Goal: Task Accomplishment & Management: Complete application form

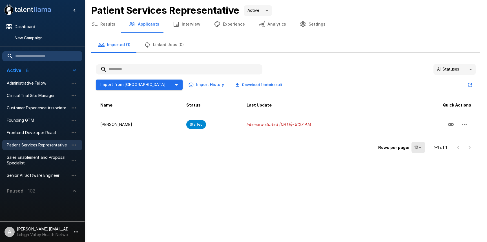
click at [74, 229] on icon "button" at bounding box center [76, 232] width 7 height 7
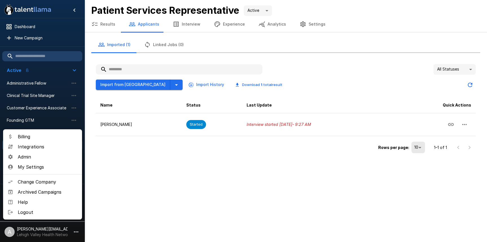
click at [40, 155] on span "Admin" at bounding box center [48, 157] width 60 height 7
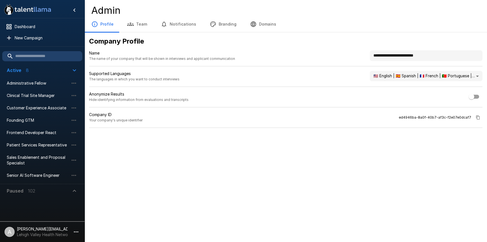
drag, startPoint x: 439, startPoint y: 55, endPoint x: 328, endPoint y: 51, distance: 110.8
click at [330, 51] on div "**********" at bounding box center [285, 58] width 393 height 16
type input "**********"
drag, startPoint x: 349, startPoint y: 173, endPoint x: 275, endPoint y: 101, distance: 103.2
click at [349, 173] on div ".st0{fill:#FFFFFF;} .st1{fill:#76a4ed;} Dashboard New Campaign Active 8 Adminis…" at bounding box center [243, 121] width 487 height 242
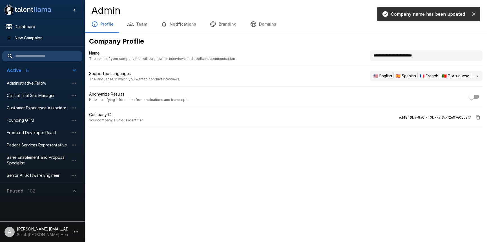
click at [222, 26] on button "Branding" at bounding box center [223, 24] width 40 height 16
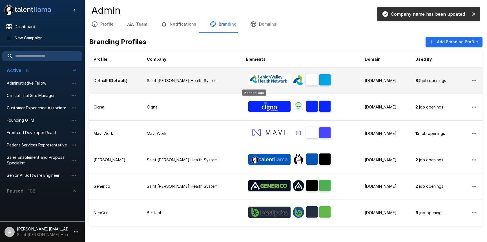
click at [255, 79] on img "Banner Logo" at bounding box center [269, 79] width 42 height 11
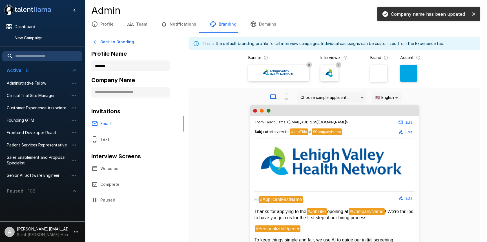
click at [274, 77] on img at bounding box center [279, 73] width 34 height 8
click at [0, 0] on input "file" at bounding box center [0, 0] width 0 height 0
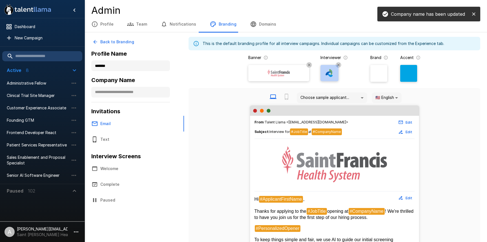
click at [326, 77] on div at bounding box center [329, 73] width 13 height 13
click at [0, 0] on input "file" at bounding box center [0, 0] width 0 height 0
click at [405, 74] on div at bounding box center [408, 73] width 17 height 17
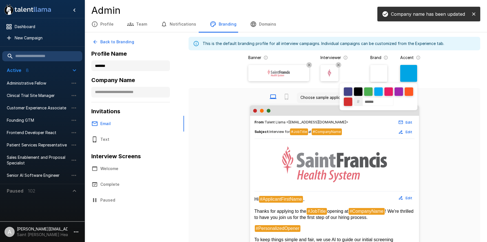
click at [375, 98] on input "******" at bounding box center [377, 102] width 31 height 8
drag, startPoint x: 375, startPoint y: 98, endPoint x: 395, endPoint y: 95, distance: 19.6
click at [375, 98] on input "******" at bounding box center [377, 102] width 31 height 8
paste input
type input "******"
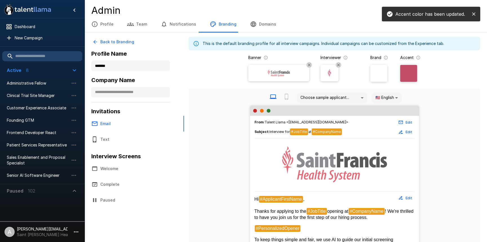
click at [447, 94] on div "# ******" at bounding box center [243, 121] width 487 height 242
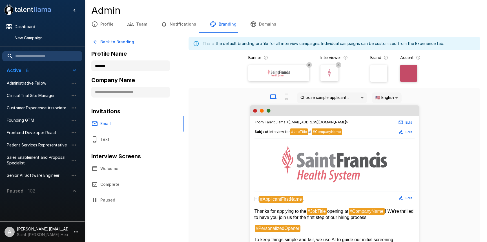
drag, startPoint x: 36, startPoint y: 39, endPoint x: 78, endPoint y: 50, distance: 43.5
click at [36, 39] on span "New Campaign" at bounding box center [46, 38] width 63 height 6
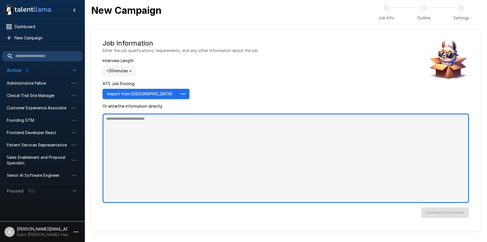
type textarea "*"
click at [231, 138] on textarea at bounding box center [285, 159] width 366 height 90
paste textarea "**********"
type textarea "**********"
type textarea "*"
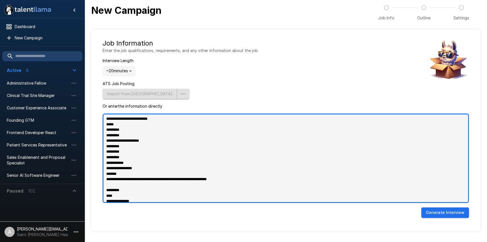
scroll to position [271, 0]
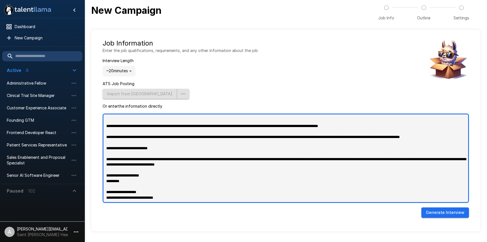
type textarea "**********"
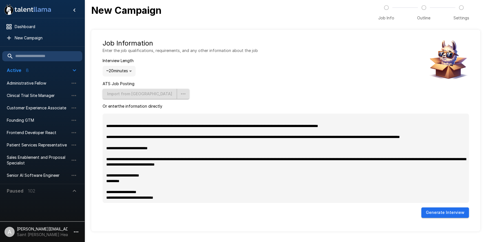
type textarea "*"
click at [437, 215] on button "Generate Interview" at bounding box center [445, 213] width 48 height 10
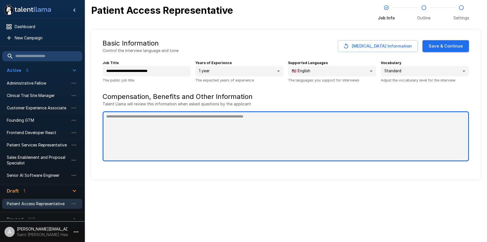
type textarea "*"
drag, startPoint x: 190, startPoint y: 112, endPoint x: 200, endPoint y: 126, distance: 16.2
click at [191, 114] on textarea at bounding box center [285, 137] width 366 height 50
paste textarea "**********"
type textarea "**********"
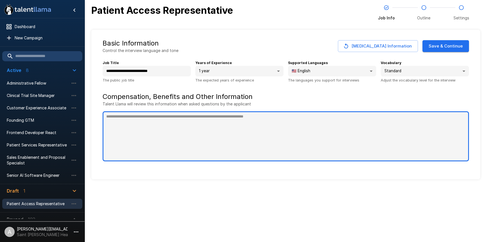
type textarea "*"
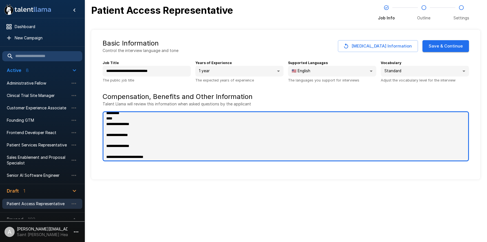
scroll to position [0, 0]
type textarea "**********"
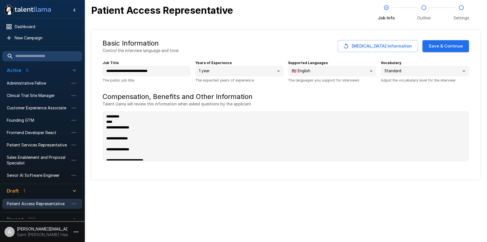
click at [439, 54] on div "**********" at bounding box center [285, 61] width 366 height 44
type textarea "*"
click at [437, 46] on button "Save & Continue" at bounding box center [445, 46] width 46 height 12
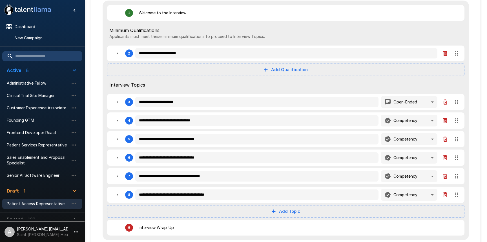
scroll to position [77, 0]
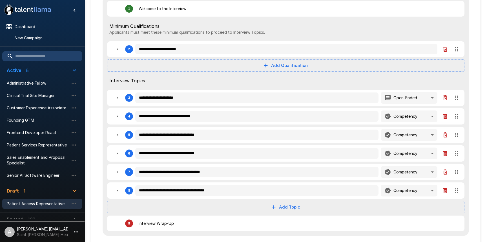
type textarea "*"
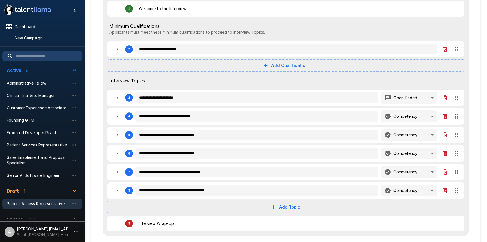
type textarea "*"
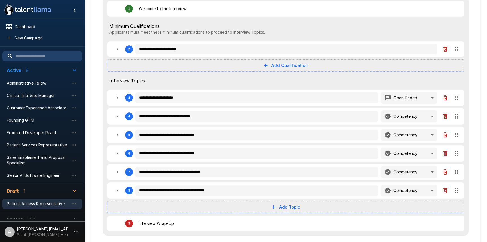
type textarea "*"
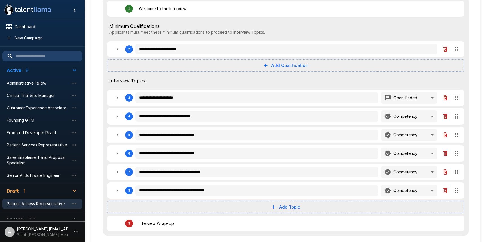
type textarea "*"
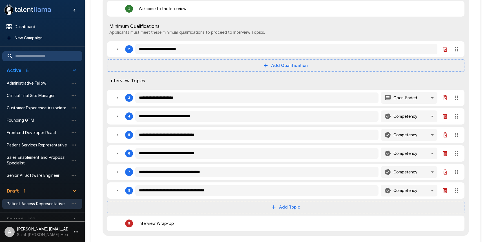
type textarea "*"
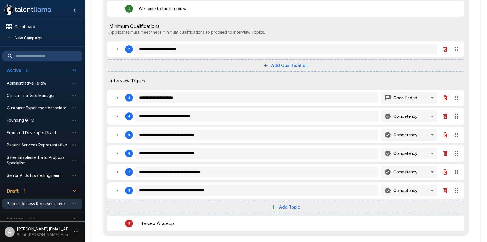
type textarea "*"
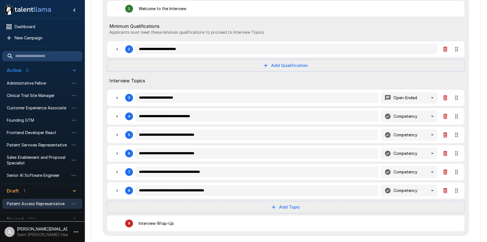
type textarea "*"
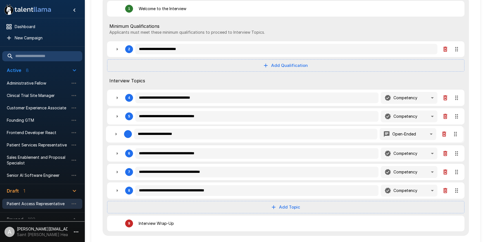
type textarea "*"
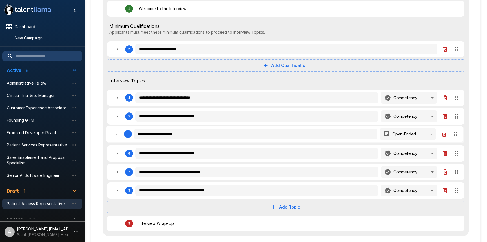
type textarea "*"
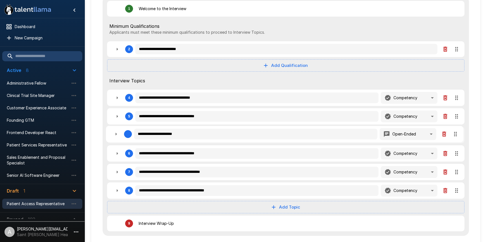
type textarea "*"
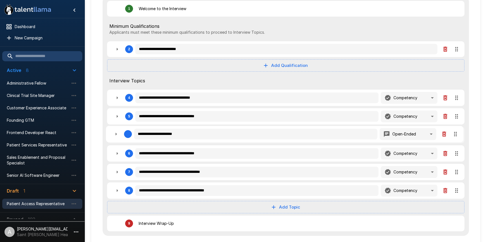
type textarea "*"
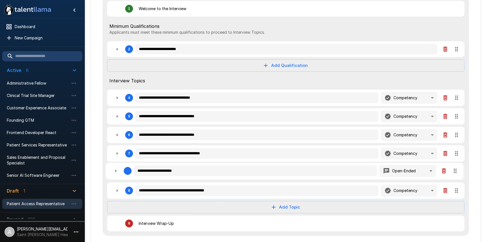
type textarea "*"
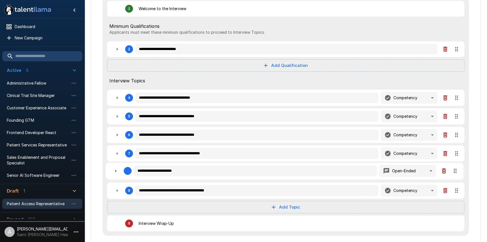
type textarea "*"
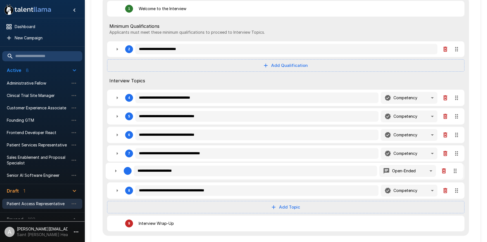
type textarea "*"
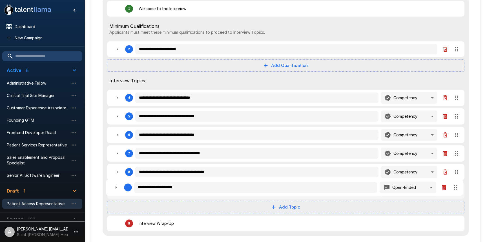
type textarea "*"
drag, startPoint x: 457, startPoint y: 97, endPoint x: 437, endPoint y: 182, distance: 87.0
type textarea "*"
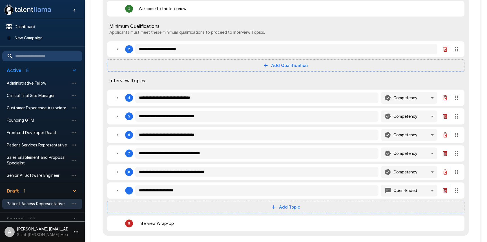
type textarea "*"
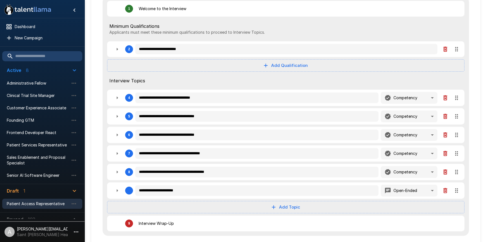
type textarea "*"
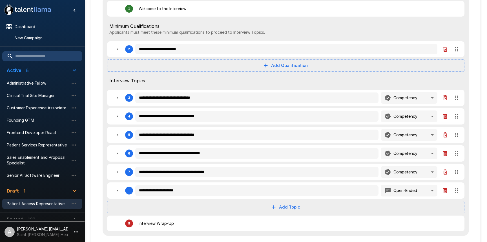
type textarea "*"
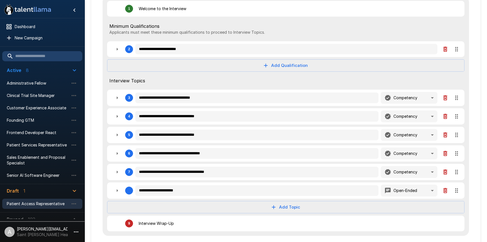
type textarea "*"
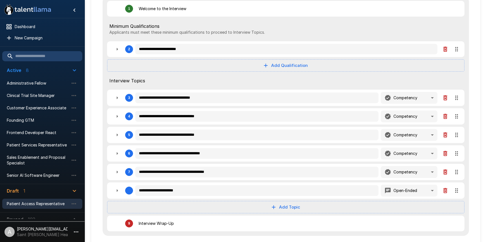
type textarea "*"
click at [115, 97] on icon "button" at bounding box center [117, 98] width 7 height 7
type textarea "*"
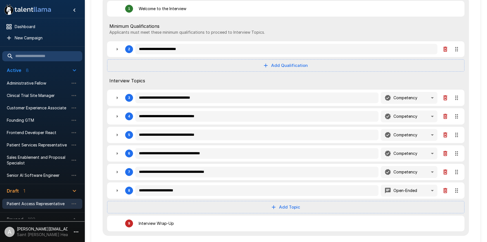
type textarea "*"
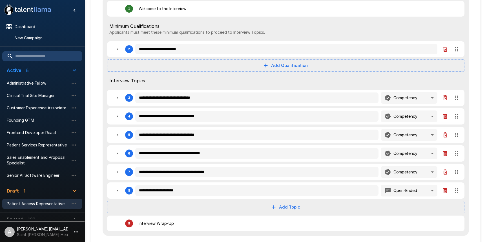
type textarea "*"
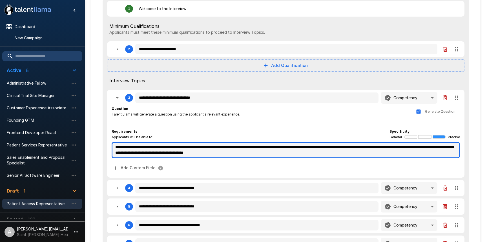
type textarea "*"
drag, startPoint x: 197, startPoint y: 154, endPoint x: 325, endPoint y: 151, distance: 127.9
click at [325, 151] on textarea "**********" at bounding box center [286, 150] width 348 height 16
type textarea "*"
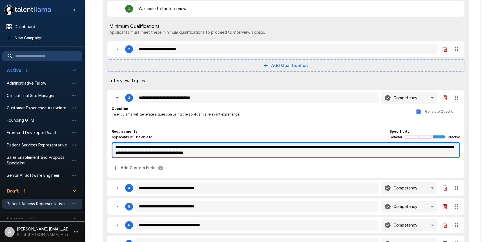
type textarea "*"
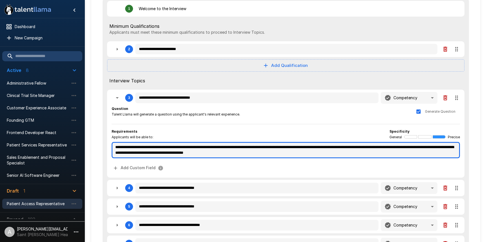
type textarea "*"
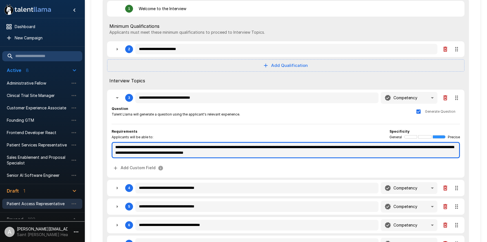
type textarea "*"
click at [325, 151] on textarea "**********" at bounding box center [286, 150] width 348 height 16
type textarea "*"
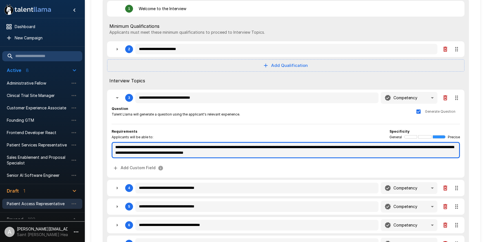
type textarea "*"
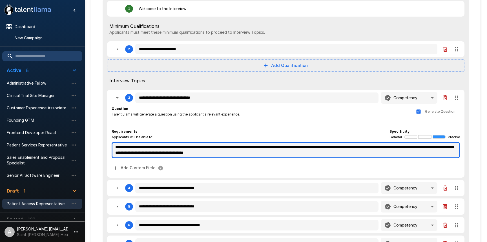
type textarea "*"
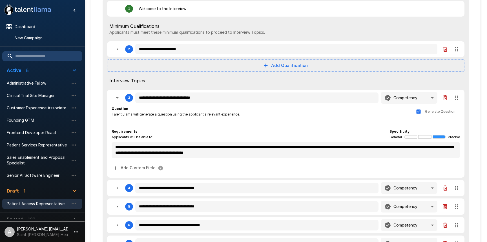
type textarea "*"
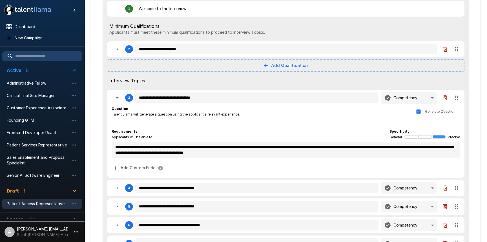
type textarea "*"
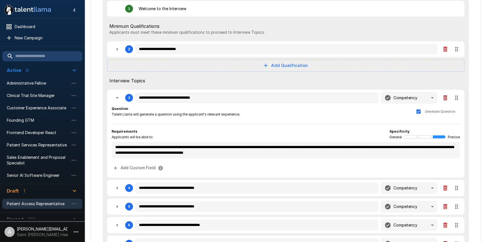
type textarea "*"
click at [116, 189] on icon "button" at bounding box center [117, 188] width 7 height 7
type textarea "*"
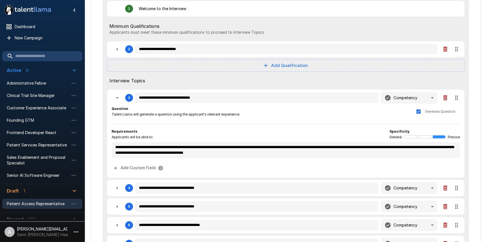
type textarea "*"
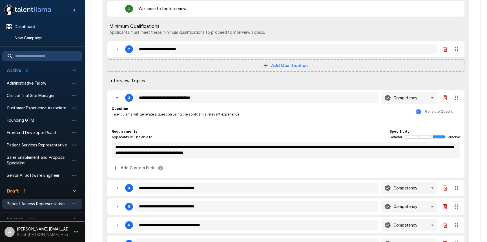
type textarea "*"
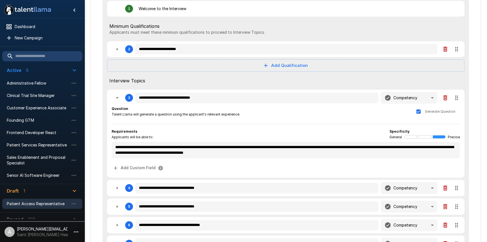
type textarea "*"
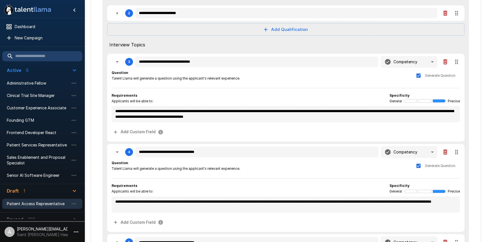
scroll to position [111, 0]
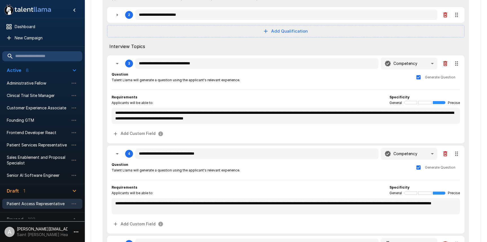
click at [117, 151] on icon "button" at bounding box center [117, 154] width 7 height 7
type textarea "*"
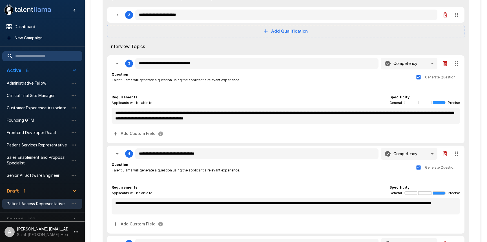
type textarea "*"
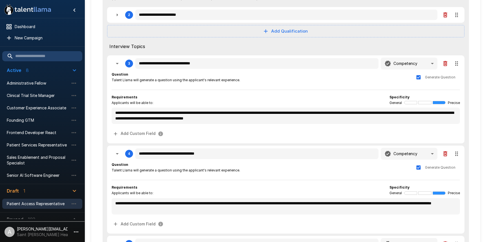
type textarea "*"
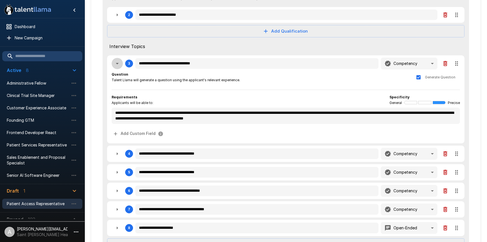
click at [118, 62] on icon "button" at bounding box center [117, 63] width 7 height 7
type textarea "*"
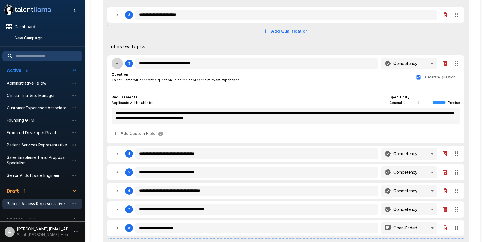
type textarea "*"
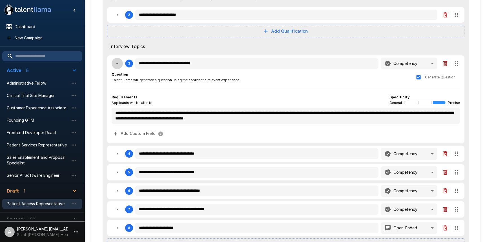
type textarea "*"
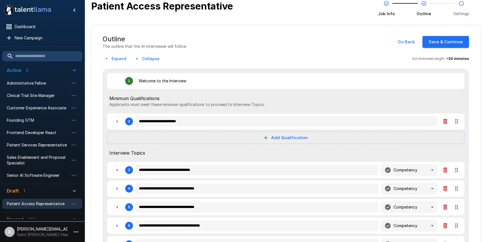
scroll to position [0, 0]
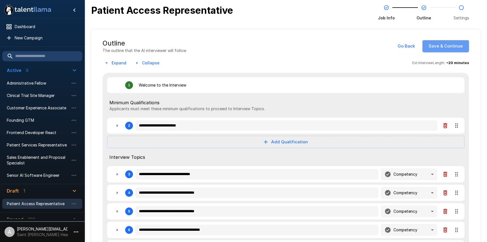
click at [450, 50] on button "Save & Continue" at bounding box center [445, 46] width 46 height 12
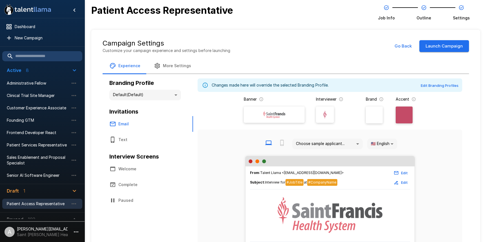
click at [427, 23] on button "Outline" at bounding box center [423, 13] width 42 height 30
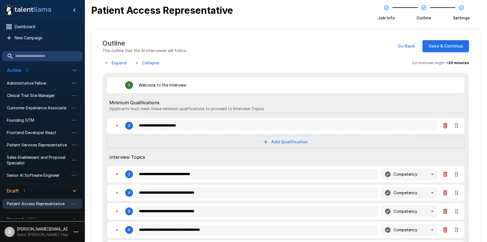
click at [464, 17] on span "Settings" at bounding box center [460, 18] width 17 height 6
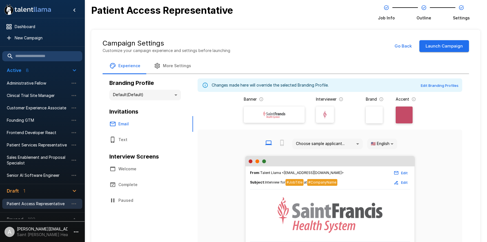
click at [425, 17] on span "Outline" at bounding box center [423, 18] width 15 height 6
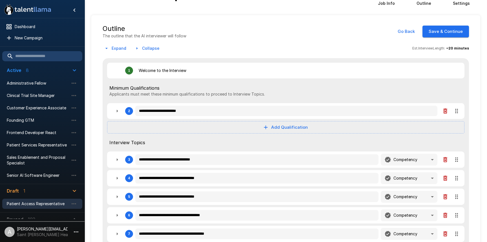
scroll to position [15, 0]
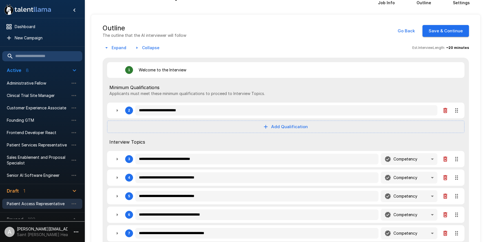
click at [117, 201] on button "button" at bounding box center [117, 196] width 11 height 11
type textarea "*"
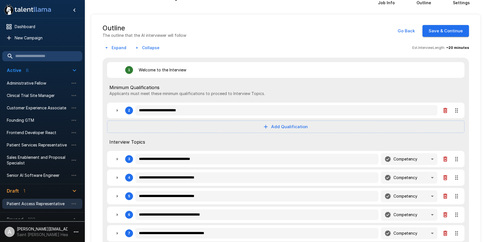
type textarea "*"
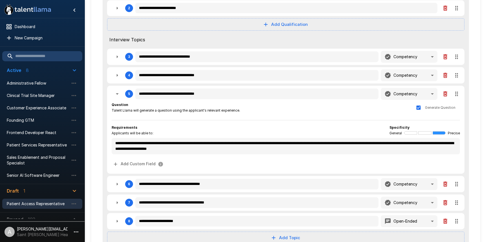
scroll to position [121, 0]
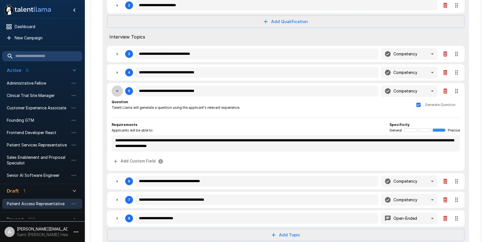
click at [113, 89] on button "button" at bounding box center [117, 91] width 11 height 11
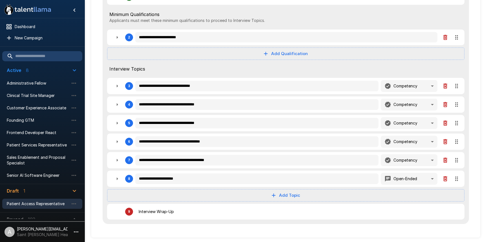
scroll to position [88, 0]
click at [120, 159] on icon "button" at bounding box center [117, 160] width 7 height 7
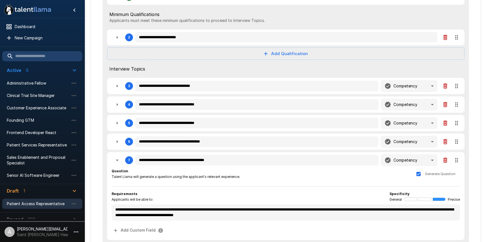
click at [120, 159] on icon "button" at bounding box center [117, 160] width 7 height 7
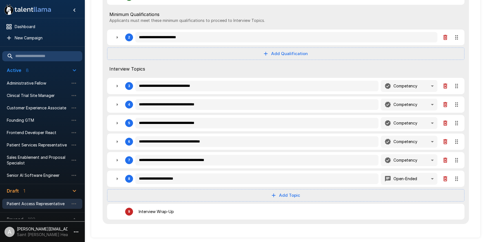
click at [122, 105] on button "button" at bounding box center [117, 104] width 11 height 11
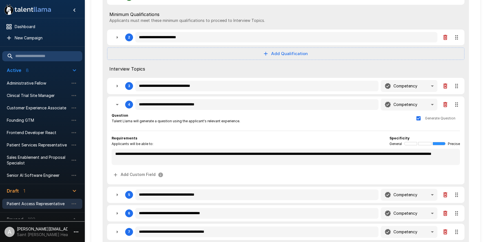
click at [122, 105] on button "button" at bounding box center [117, 104] width 11 height 11
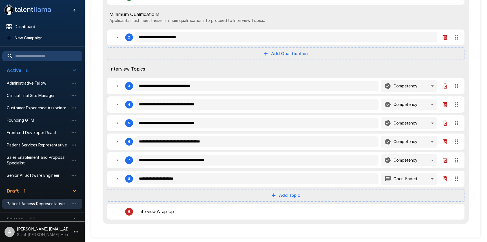
click at [118, 84] on icon "button" at bounding box center [117, 86] width 7 height 7
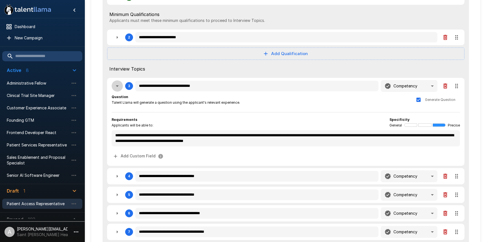
click at [118, 84] on icon "button" at bounding box center [117, 86] width 7 height 7
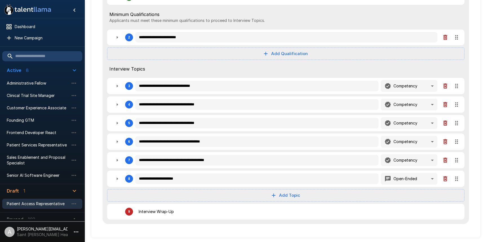
click at [115, 88] on icon "button" at bounding box center [117, 86] width 7 height 7
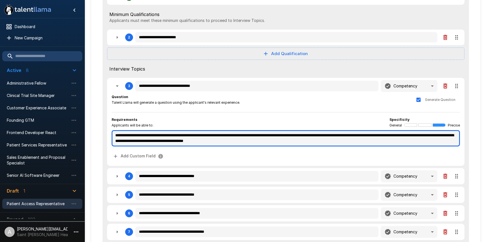
drag, startPoint x: 199, startPoint y: 141, endPoint x: 325, endPoint y: 141, distance: 126.1
click at [325, 141] on textarea "**********" at bounding box center [286, 138] width 348 height 16
drag, startPoint x: 209, startPoint y: 142, endPoint x: 409, endPoint y: 136, distance: 200.3
click at [409, 136] on textarea "**********" at bounding box center [286, 138] width 348 height 16
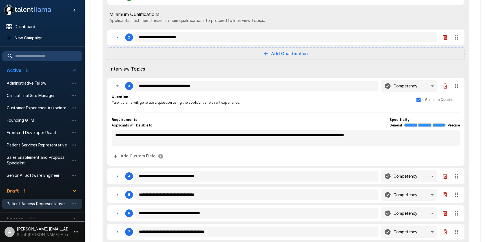
click at [462, 110] on div "**********" at bounding box center [285, 122] width 357 height 88
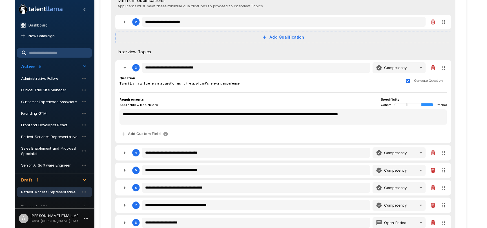
scroll to position [0, 0]
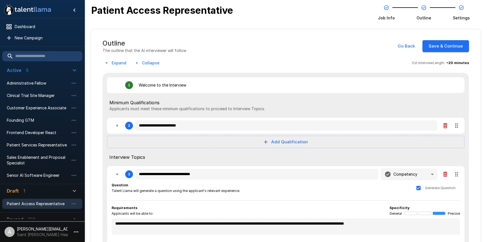
click at [441, 44] on button "Save & Continue" at bounding box center [445, 46] width 46 height 12
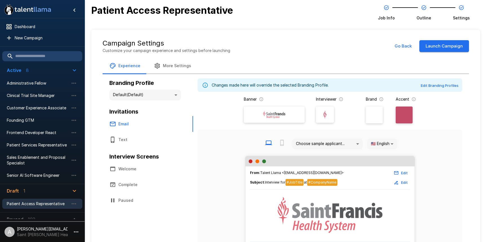
click at [450, 40] on button "Launch Campaign" at bounding box center [444, 46] width 50 height 12
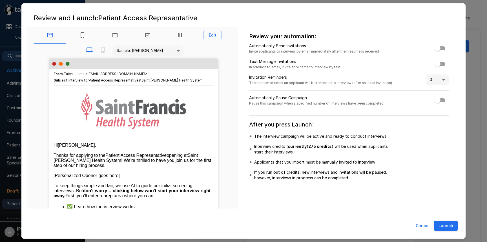
click at [453, 227] on button "Launch" at bounding box center [446, 226] width 24 height 10
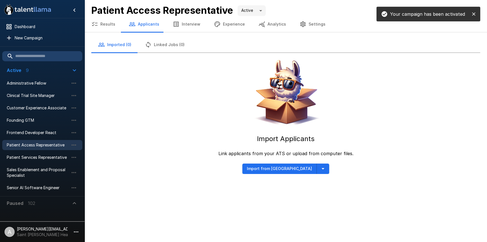
click at [474, 15] on icon "close" at bounding box center [474, 14] width 6 height 6
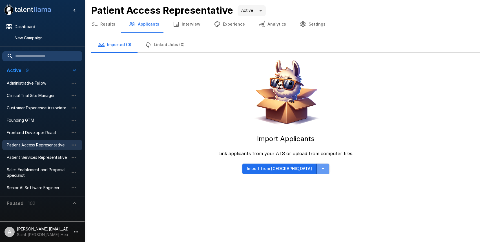
click at [319, 170] on icon "button" at bounding box center [322, 169] width 7 height 7
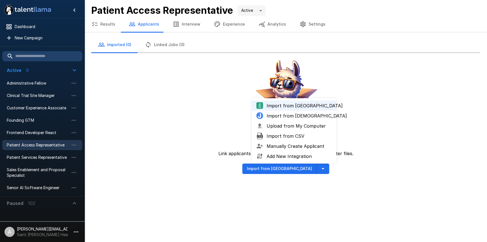
click at [300, 125] on span "Upload from My Computer" at bounding box center [298, 126] width 65 height 7
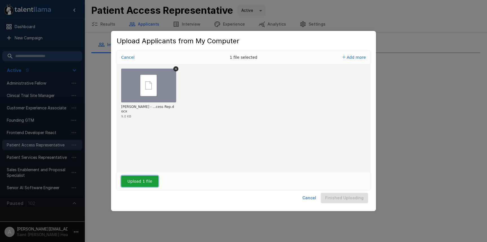
click at [154, 183] on button "Upload 1 file" at bounding box center [139, 181] width 37 height 11
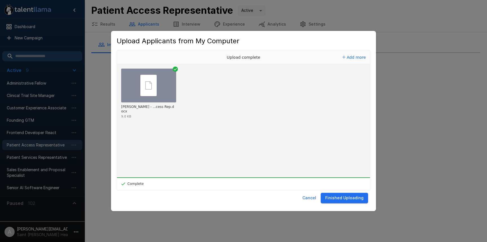
click at [352, 201] on button "Finished Uploading" at bounding box center [343, 198] width 47 height 10
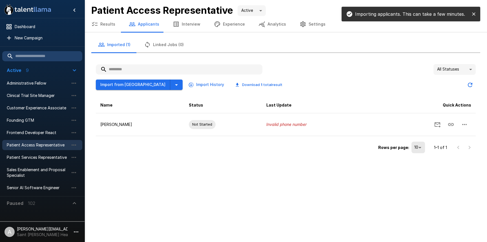
drag, startPoint x: 300, startPoint y: 143, endPoint x: 354, endPoint y: 137, distance: 54.9
click at [300, 143] on div "Rows per page: 10 ** 1–1 of 1" at bounding box center [286, 145] width 380 height 19
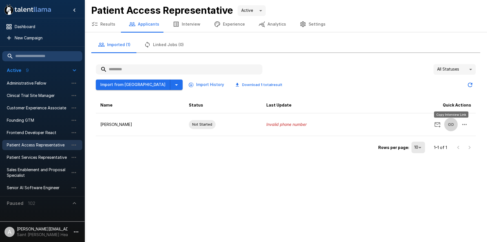
drag, startPoint x: 454, startPoint y: 125, endPoint x: 394, endPoint y: 97, distance: 66.1
click at [454, 125] on icon "Copy Interview Link" at bounding box center [450, 124] width 7 height 7
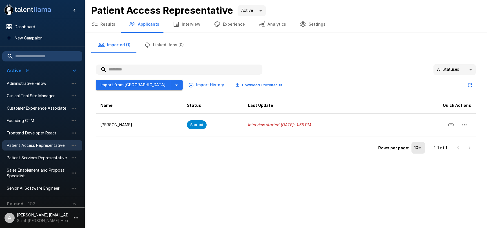
click at [105, 26] on button "Results" at bounding box center [102, 24] width 37 height 16
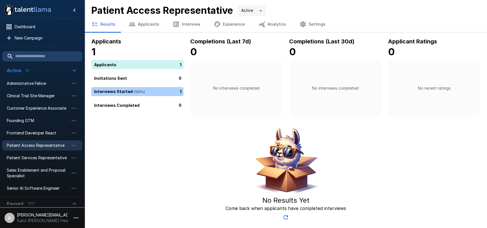
click at [138, 25] on button "Applicants" at bounding box center [144, 24] width 44 height 16
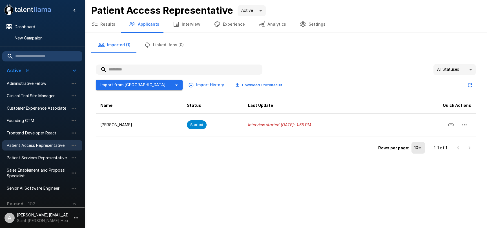
click at [331, 21] on div "Results Applicants Interview Experience Analytics Settings" at bounding box center [285, 24] width 402 height 16
click at [62, 217] on p "[PERSON_NAME][EMAIL_ADDRESS][DOMAIN_NAME]" at bounding box center [42, 215] width 51 height 6
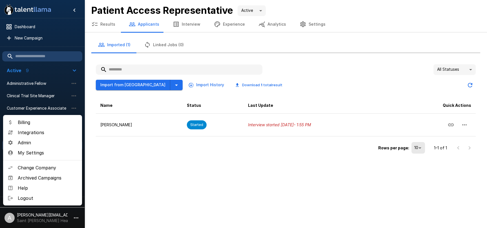
drag, startPoint x: 34, startPoint y: 144, endPoint x: 209, endPoint y: 74, distance: 188.8
click at [34, 144] on span "Admin" at bounding box center [48, 142] width 60 height 7
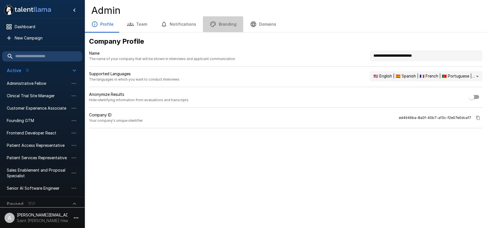
click at [213, 24] on button "Branding" at bounding box center [223, 24] width 40 height 16
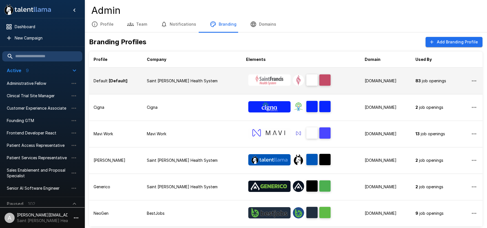
click at [207, 81] on p "Saint [PERSON_NAME] Health System" at bounding box center [192, 81] width 90 height 6
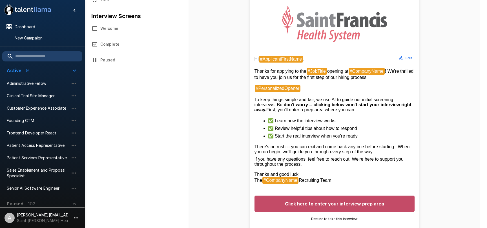
scroll to position [70, 0]
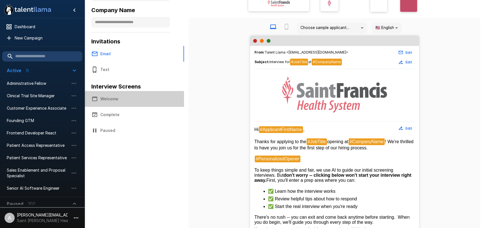
click at [124, 97] on button "Welcome" at bounding box center [133, 99] width 99 height 16
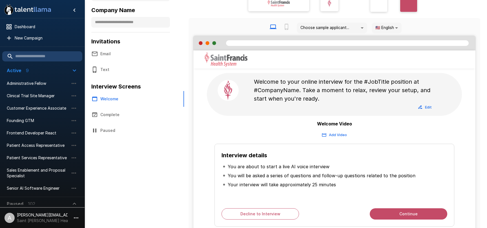
click at [109, 57] on button "Email" at bounding box center [133, 54] width 99 height 16
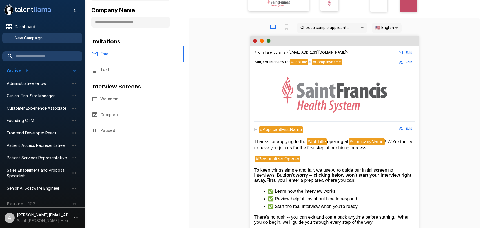
click at [21, 40] on span "New Campaign" at bounding box center [46, 38] width 63 height 6
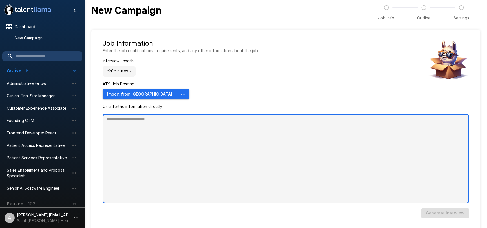
click at [166, 144] on textarea at bounding box center [285, 159] width 366 height 90
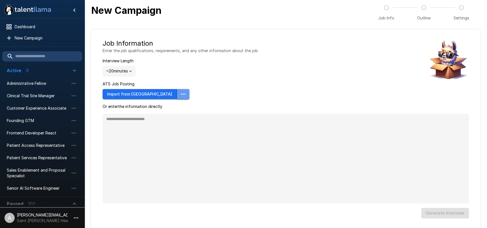
click at [180, 93] on icon "button" at bounding box center [183, 94] width 7 height 7
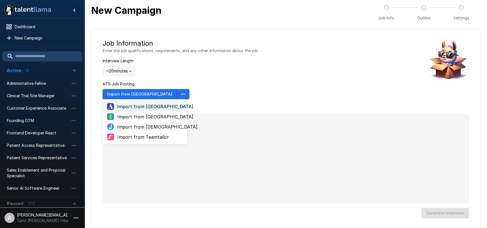
click at [214, 75] on div "Job Information Enter the job qualifications, requirements, and any other infor…" at bounding box center [179, 69] width 155 height 60
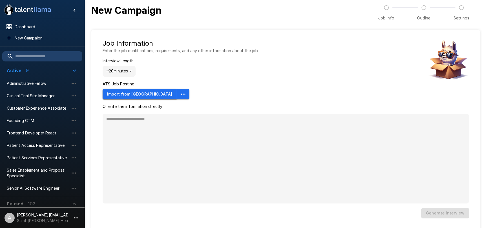
click at [115, 97] on button "Import from Ashby" at bounding box center [139, 94] width 74 height 10
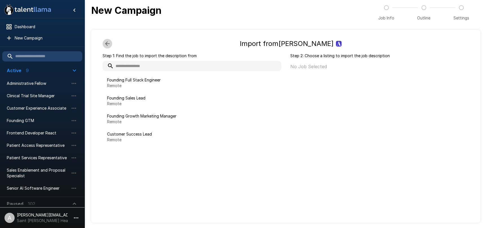
click at [105, 43] on icon "button" at bounding box center [107, 43] width 5 height 5
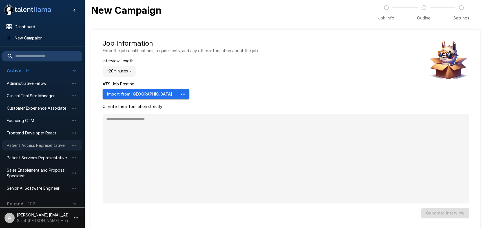
click at [33, 145] on span "Patient Access Representative" at bounding box center [38, 145] width 62 height 6
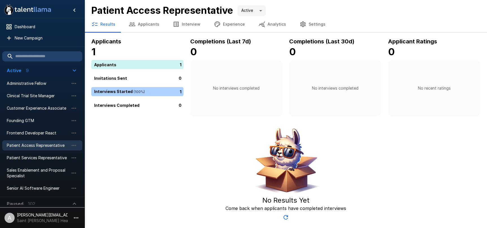
click at [186, 28] on button "Interview" at bounding box center [186, 24] width 41 height 16
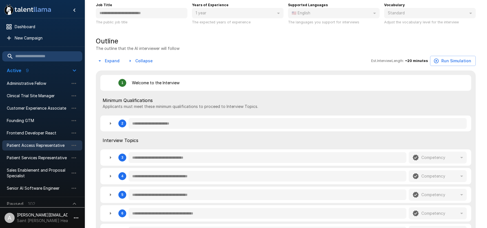
scroll to position [84, 0]
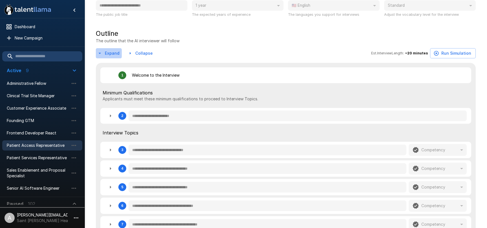
click at [112, 52] on button "Expand" at bounding box center [109, 53] width 26 height 10
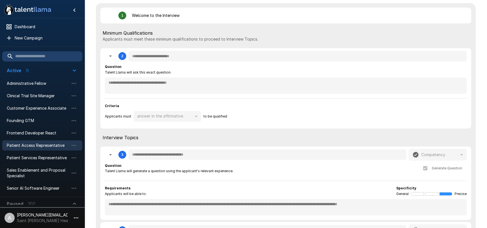
scroll to position [147, 0]
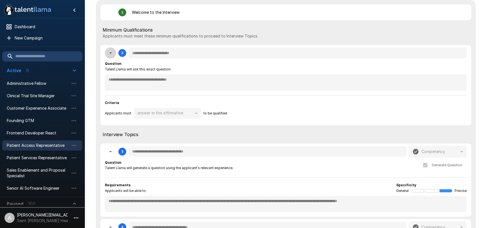
click at [110, 54] on icon "button" at bounding box center [110, 53] width 7 height 7
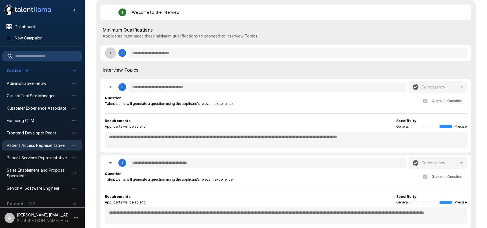
click at [111, 56] on icon "button" at bounding box center [110, 53] width 7 height 7
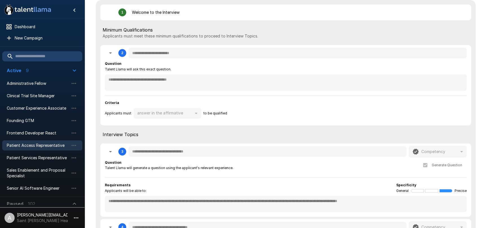
click at [71, 213] on li "A adam+prodtest1@talentllama.com Saint Francis Health System" at bounding box center [42, 217] width 84 height 18
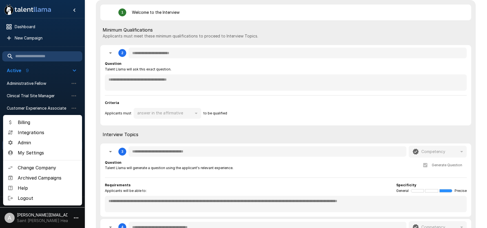
click at [41, 167] on span "Change Company" at bounding box center [48, 167] width 60 height 7
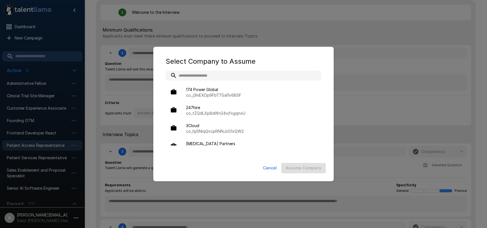
click at [193, 73] on input "text" at bounding box center [243, 75] width 155 height 10
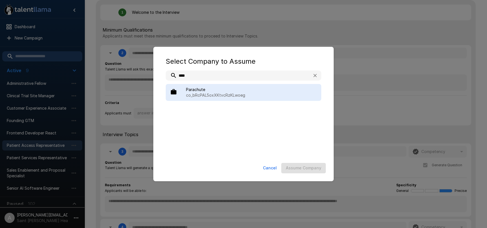
click at [210, 93] on p "co_bRcPAL5oxXKtvcRzKLwoeg" at bounding box center [251, 95] width 131 height 6
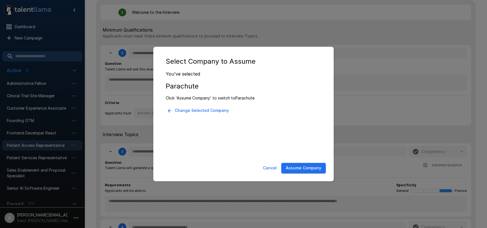
click at [318, 170] on button "Assume Company" at bounding box center [303, 168] width 44 height 10
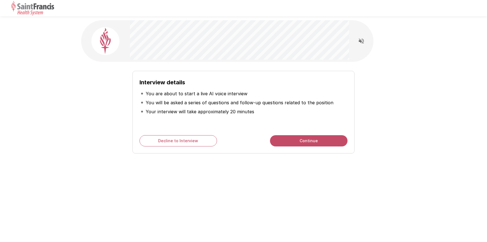
click at [317, 140] on button "Continue" at bounding box center [308, 140] width 77 height 11
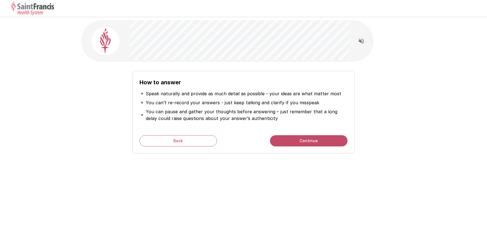
click at [317, 140] on button "Continue" at bounding box center [308, 140] width 77 height 11
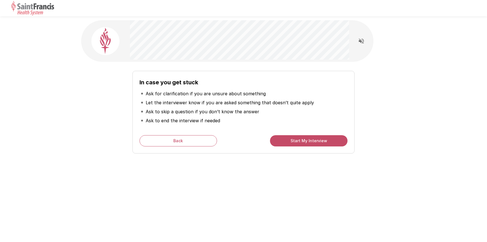
click at [317, 140] on button "Start My Interview" at bounding box center [308, 140] width 77 height 11
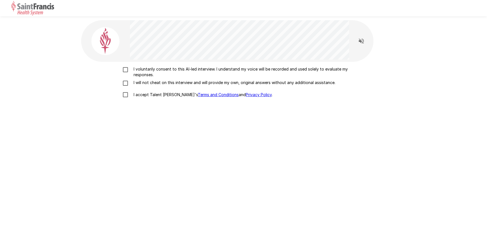
click at [136, 76] on p "I voluntarily consent to this AI-led interview. I understand my voice will be r…" at bounding box center [249, 71] width 236 height 11
drag, startPoint x: 146, startPoint y: 85, endPoint x: 150, endPoint y: 100, distance: 15.4
click at [146, 85] on p "I will not cheat on this interview and will provide my own, original answers wi…" at bounding box center [233, 83] width 204 height 6
click at [149, 97] on p "I accept Talent Llama's Terms and Conditions and Privacy Policy ." at bounding box center [201, 95] width 141 height 6
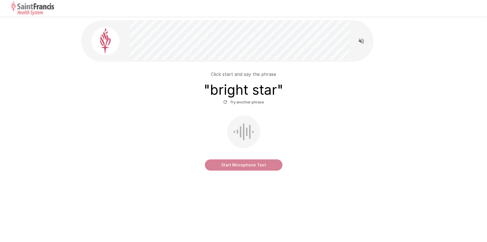
click at [267, 165] on button "Start Microphone Test" at bounding box center [243, 165] width 77 height 11
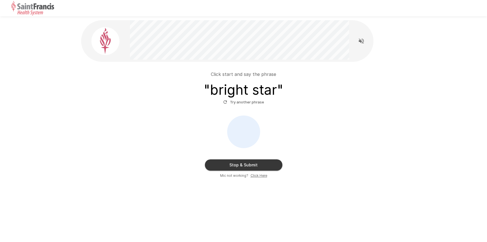
click at [273, 166] on button "Stop & Submit" at bounding box center [243, 165] width 77 height 11
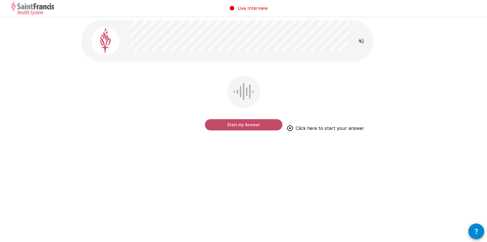
click at [242, 124] on button "Start my Answer" at bounding box center [243, 124] width 77 height 11
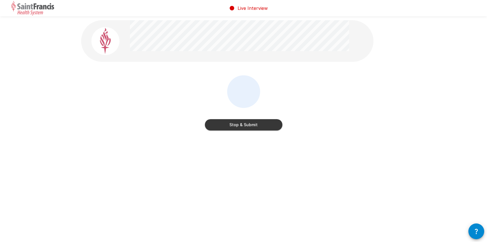
click at [246, 126] on button "Stop & Submit" at bounding box center [243, 124] width 77 height 11
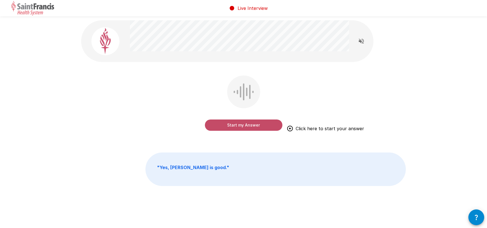
click at [231, 82] on div at bounding box center [243, 91] width 33 height 33
click at [247, 126] on button "Start my Answer" at bounding box center [243, 124] width 77 height 11
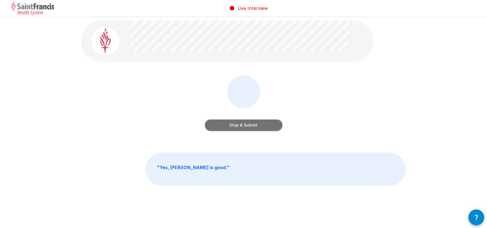
click at [253, 126] on button "Stop & Submit" at bounding box center [243, 124] width 77 height 11
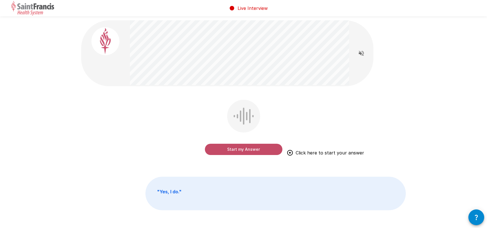
click at [283, 115] on div "Start my Answer Click here to start your answer" at bounding box center [243, 131] width 324 height 63
click at [243, 148] on button "Start my Answer" at bounding box center [243, 149] width 77 height 11
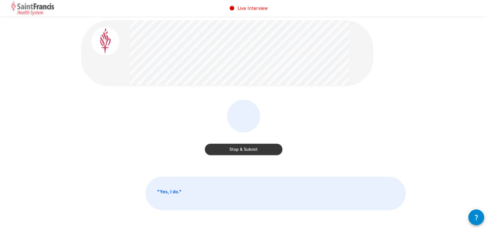
click at [255, 151] on button "Stop & Submit" at bounding box center [243, 149] width 77 height 11
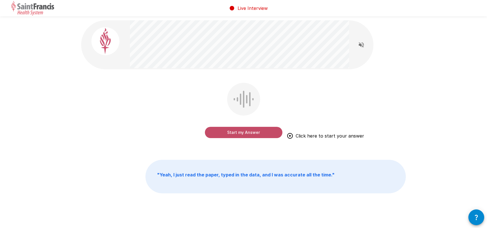
click at [188, 86] on div "Start my Answer Click here to start your answer" at bounding box center [243, 114] width 324 height 63
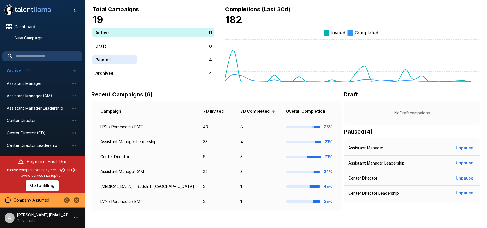
scroll to position [25, 0]
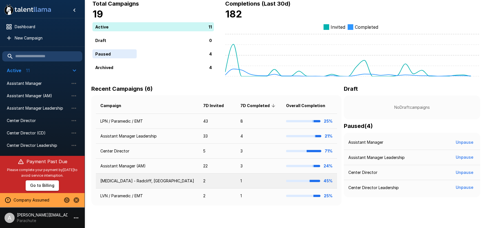
click at [145, 181] on td "[MEDICAL_DATA] - Radcliff, [GEOGRAPHIC_DATA]" at bounding box center [147, 180] width 103 height 15
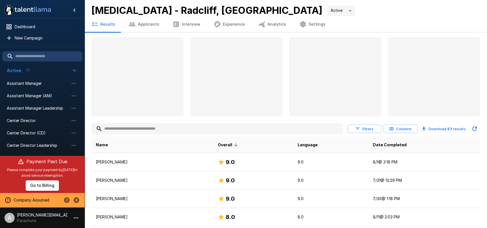
click at [178, 27] on button "Interview" at bounding box center [186, 24] width 41 height 16
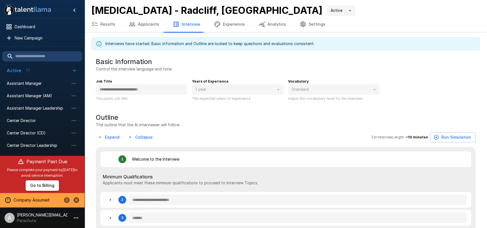
type textarea "*"
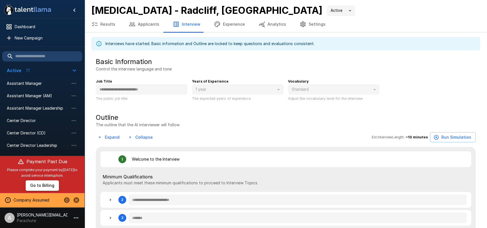
type textarea "*"
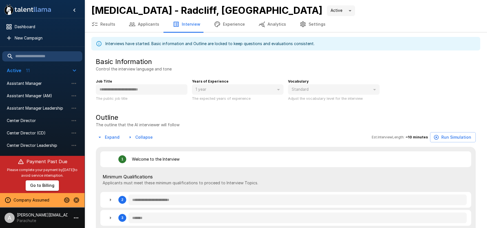
type textarea "*"
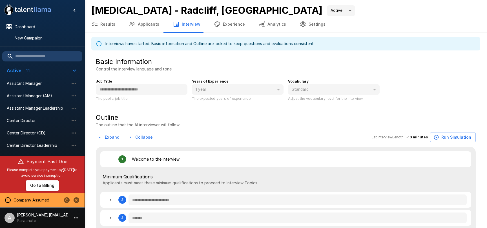
type textarea "*"
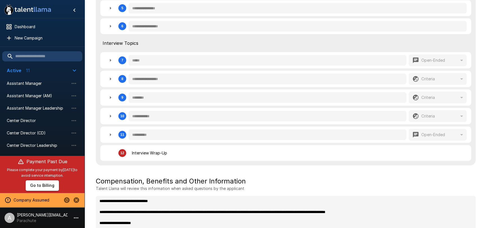
scroll to position [264, 0]
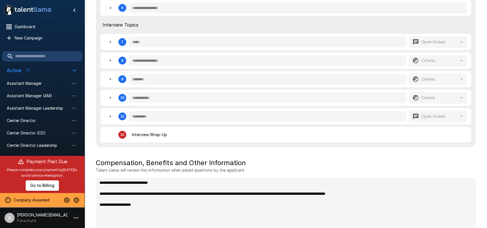
click at [112, 60] on icon "button" at bounding box center [110, 60] width 7 height 7
type textarea "*"
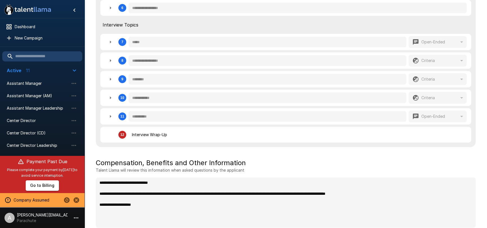
type textarea "*"
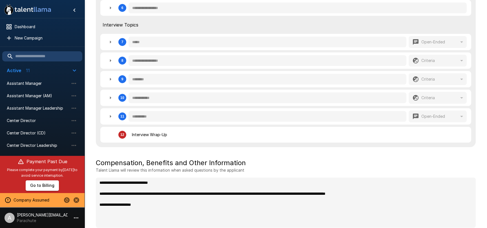
type textarea "*"
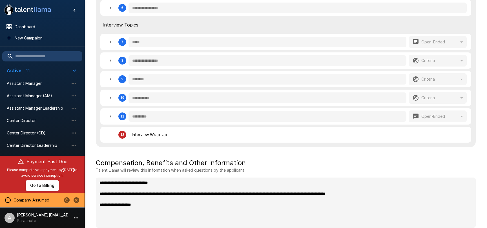
type textarea "*"
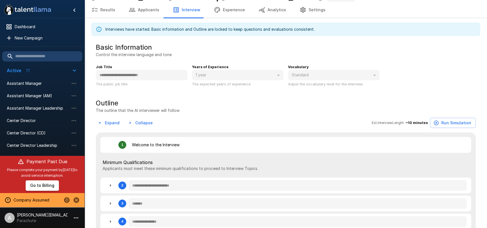
scroll to position [0, 0]
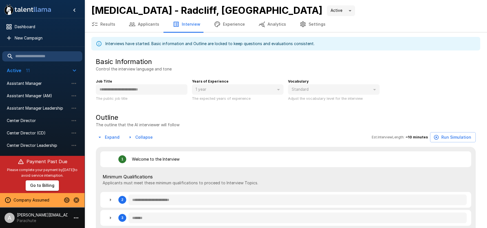
click at [108, 26] on button "Results" at bounding box center [102, 24] width 37 height 16
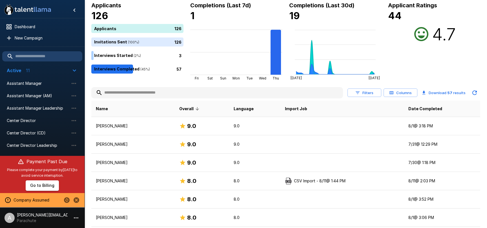
scroll to position [51, 0]
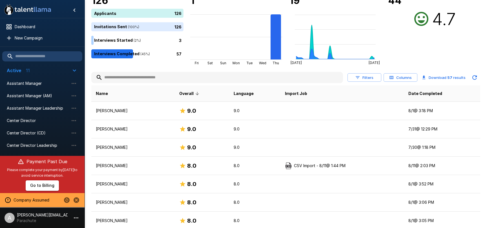
click at [367, 75] on button "Filters" at bounding box center [364, 77] width 34 height 9
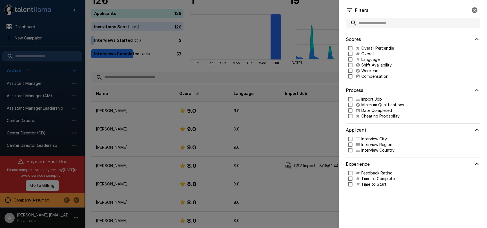
click at [364, 64] on p "Shift Availability" at bounding box center [376, 65] width 30 height 6
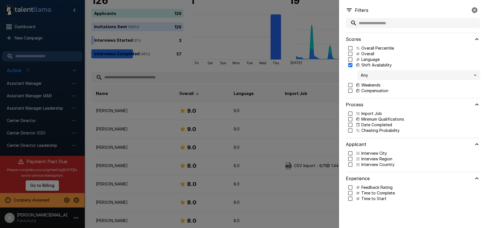
click at [370, 77] on body ".st0{fill:#FFFFFF;} .st1{fill:#76a4ed;} Dashboard New Campaign Active 11 Assist…" at bounding box center [243, 63] width 487 height 228
click at [373, 89] on span "Criteria Met" at bounding box center [418, 91] width 114 height 6
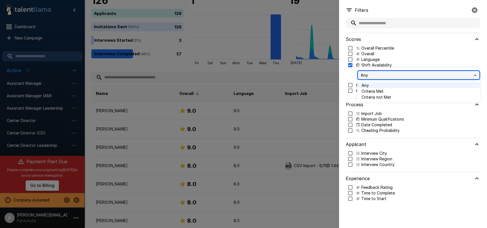
type input "****"
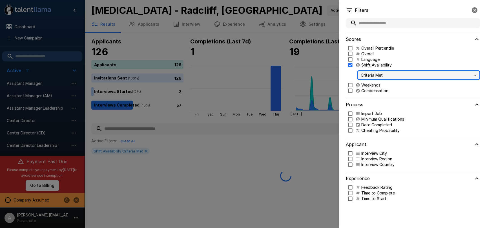
scroll to position [0, 0]
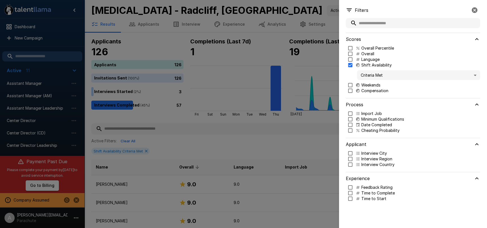
click at [245, 102] on div at bounding box center [243, 114] width 487 height 228
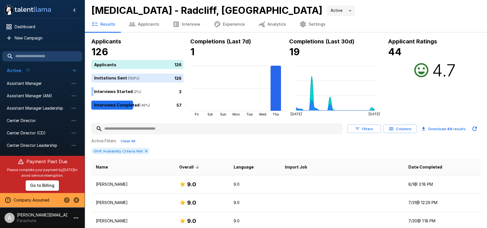
click at [270, 28] on button "Analytics" at bounding box center [271, 24] width 41 height 16
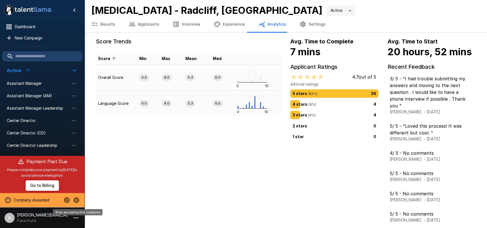
click at [74, 200] on icon "Stop assuming this company" at bounding box center [76, 200] width 6 height 6
